Goal: Information Seeking & Learning: Learn about a topic

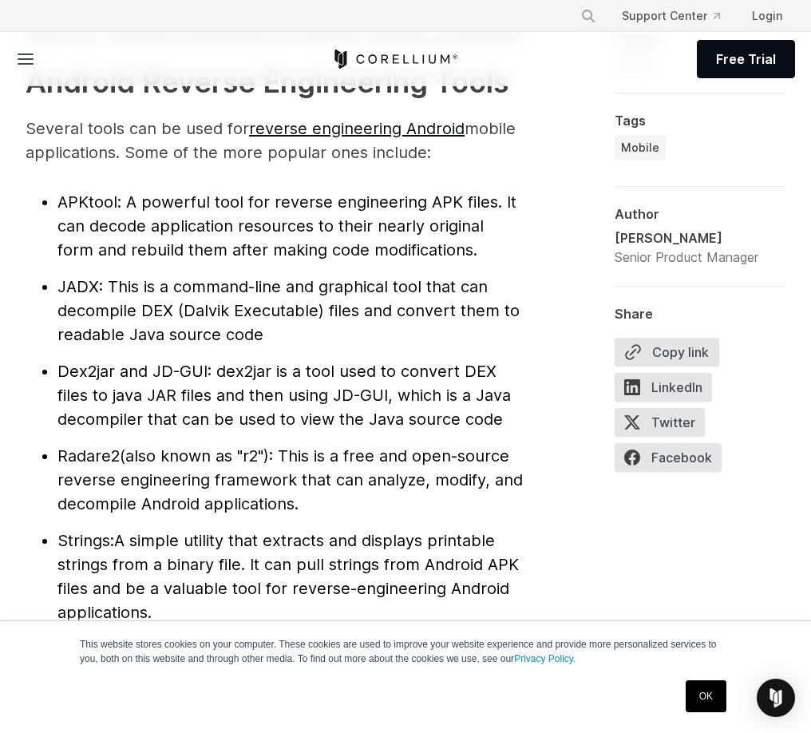
scroll to position [1517, 0]
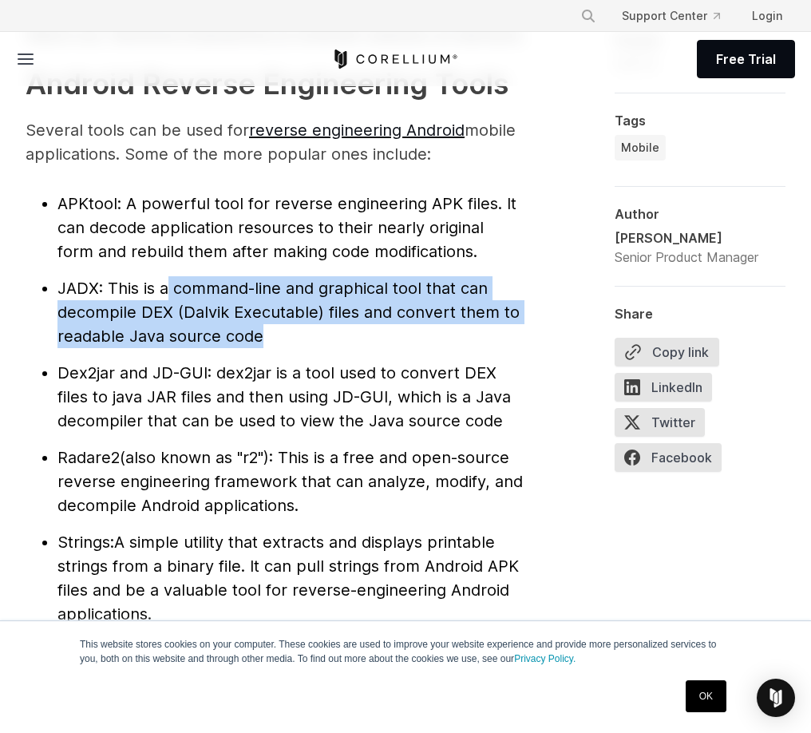
drag, startPoint x: 174, startPoint y: 318, endPoint x: 323, endPoint y: 355, distance: 153.8
click at [323, 348] on li "JADX : This is a command-line and graphical tool that can decompile DEX (Dalvik…" at bounding box center [290, 312] width 466 height 72
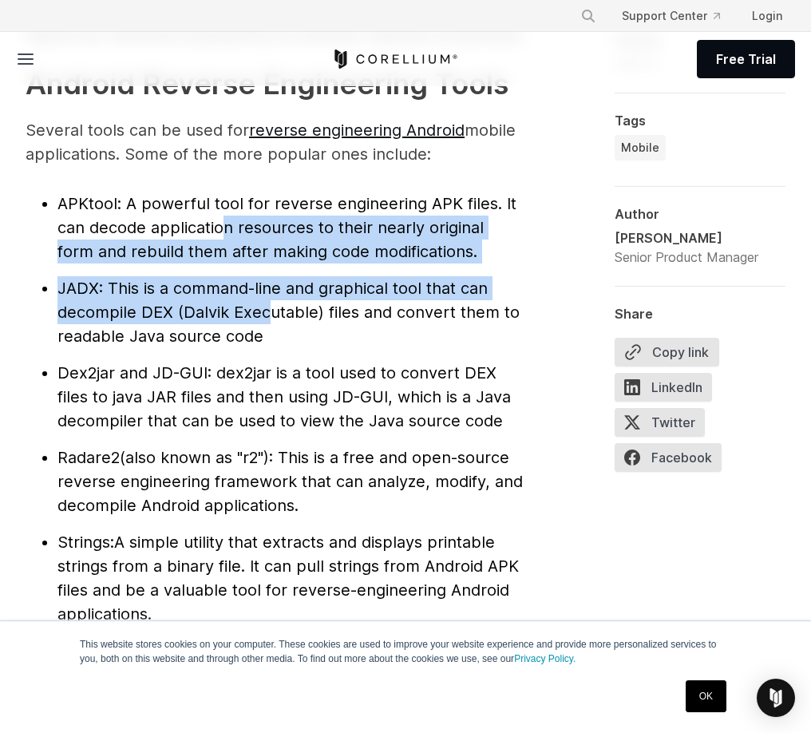
drag, startPoint x: 224, startPoint y: 263, endPoint x: 264, endPoint y: 335, distance: 82.9
click at [264, 335] on ul "APKtool : A powerful tool for reverse engineering APK files. It can decode appl…" at bounding box center [275, 409] width 498 height 434
click at [264, 335] on span ": This is a command-line and graphical tool that can decompile DEX (Dalvik Exec…" at bounding box center [288, 312] width 462 height 67
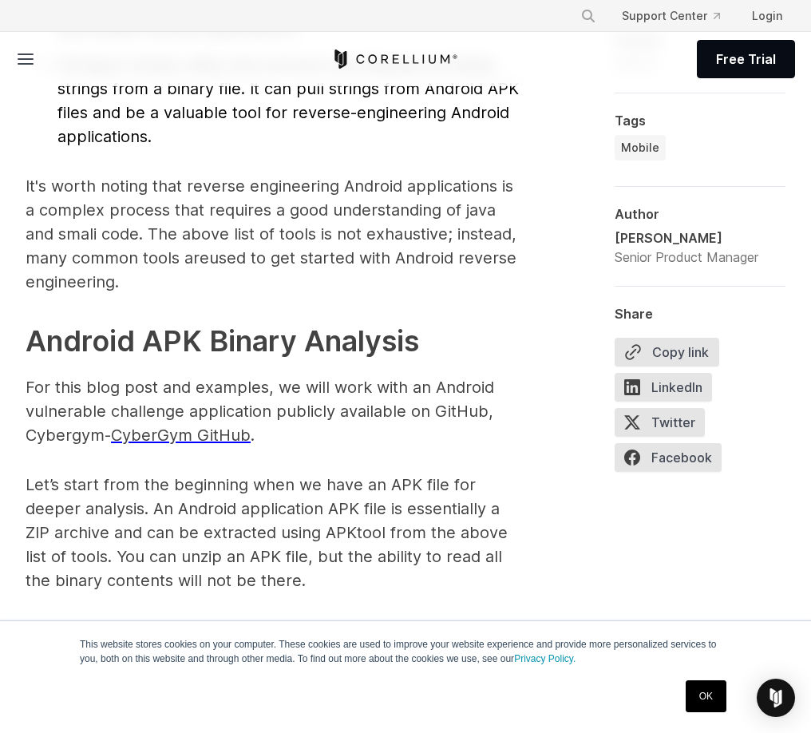
scroll to position [2236, 0]
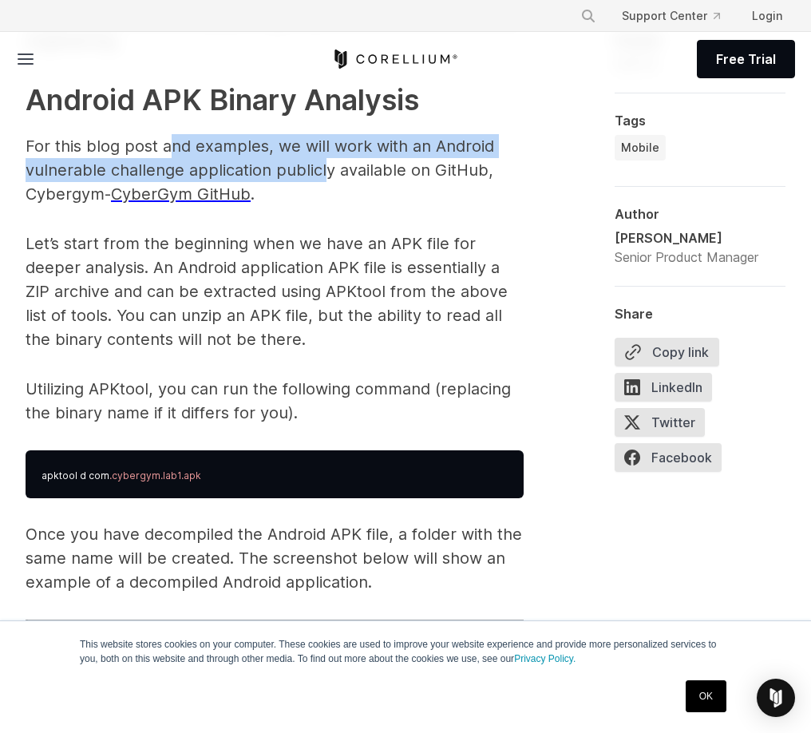
drag, startPoint x: 172, startPoint y: 181, endPoint x: 324, endPoint y: 190, distance: 152.0
click at [324, 190] on p "For this blog post and examples, we will work with an Android vulnerable challe…" at bounding box center [275, 170] width 498 height 72
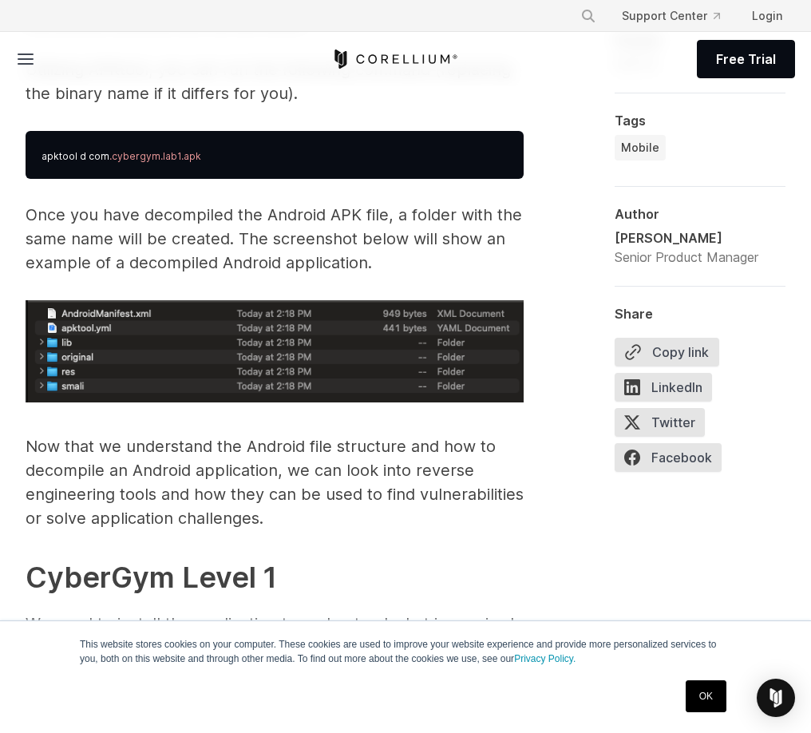
scroll to position [2715, 0]
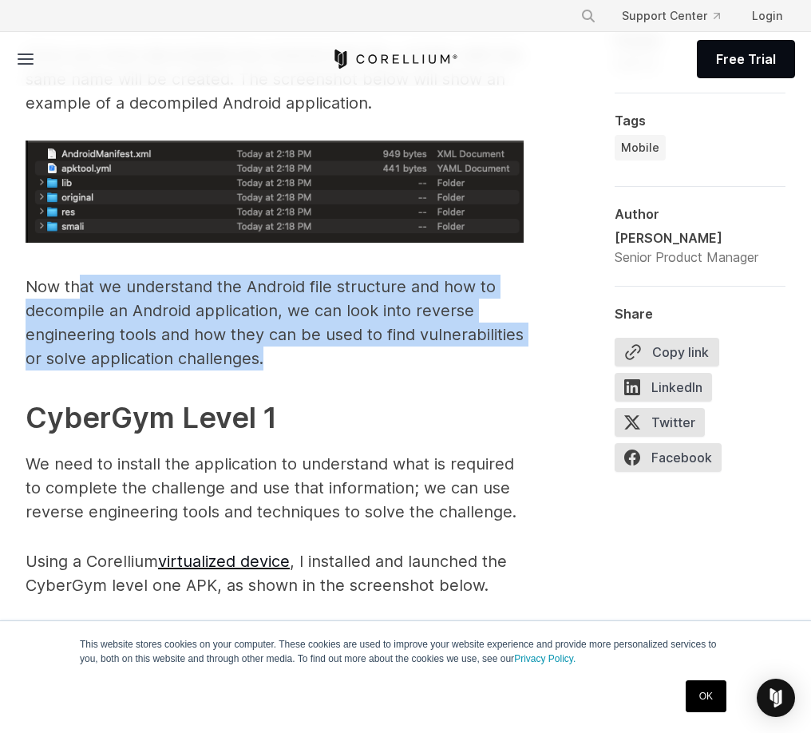
drag, startPoint x: 78, startPoint y: 309, endPoint x: 284, endPoint y: 377, distance: 216.9
click at [284, 370] on p "Now that we understand the Android file structure and how to decompile an Andro…" at bounding box center [275, 323] width 498 height 96
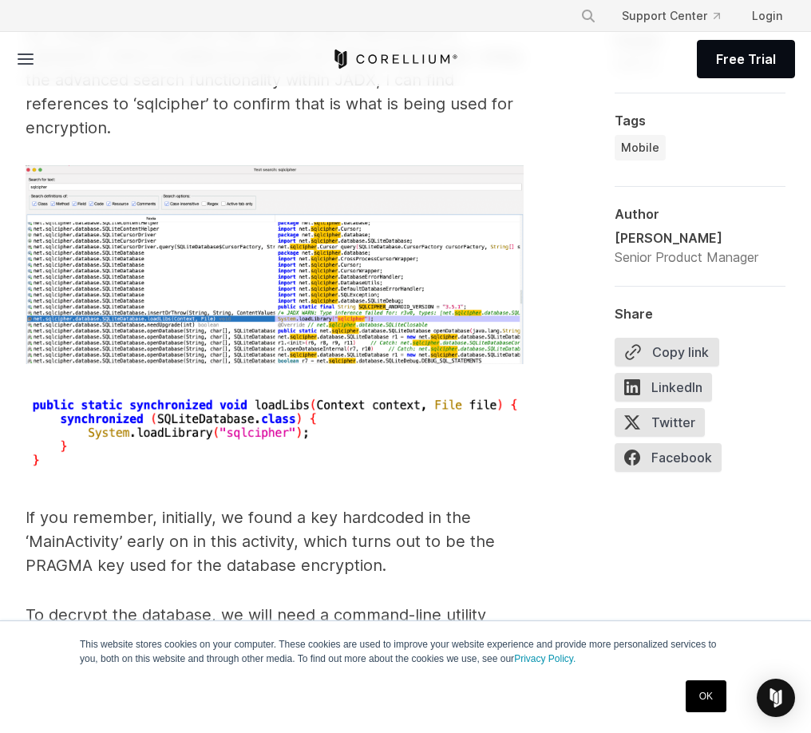
scroll to position [7107, 0]
